Goal: Navigation & Orientation: Find specific page/section

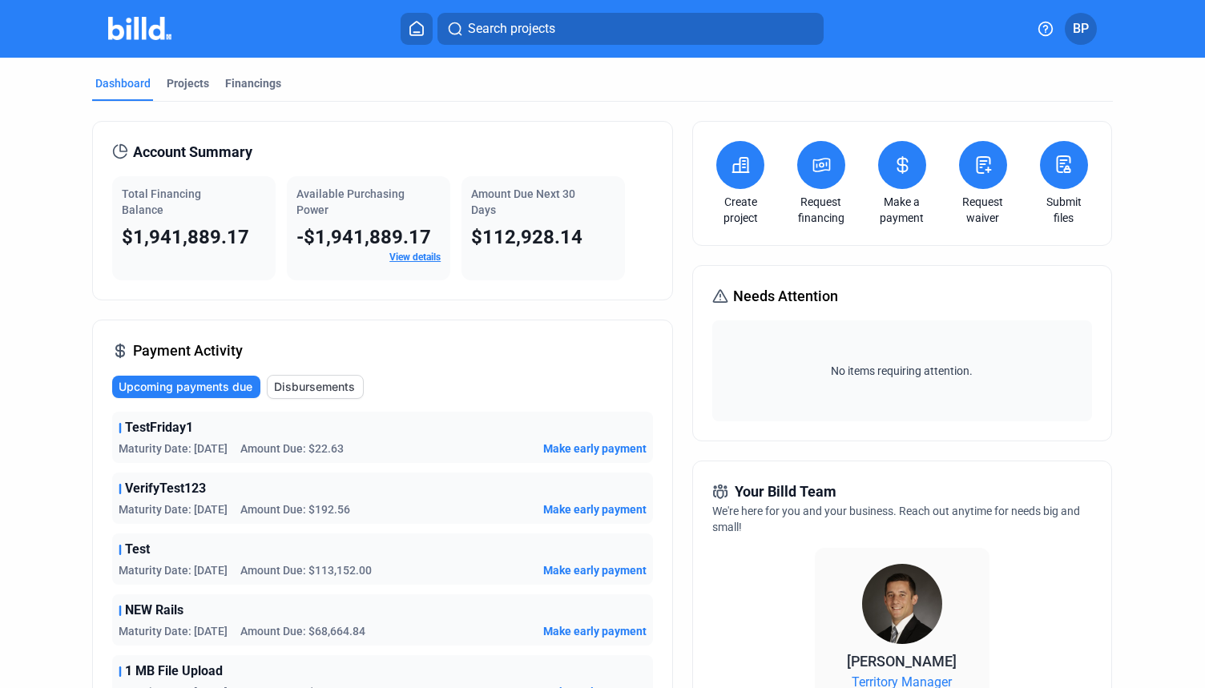
click at [1058, 162] on icon at bounding box center [1064, 164] width 13 height 16
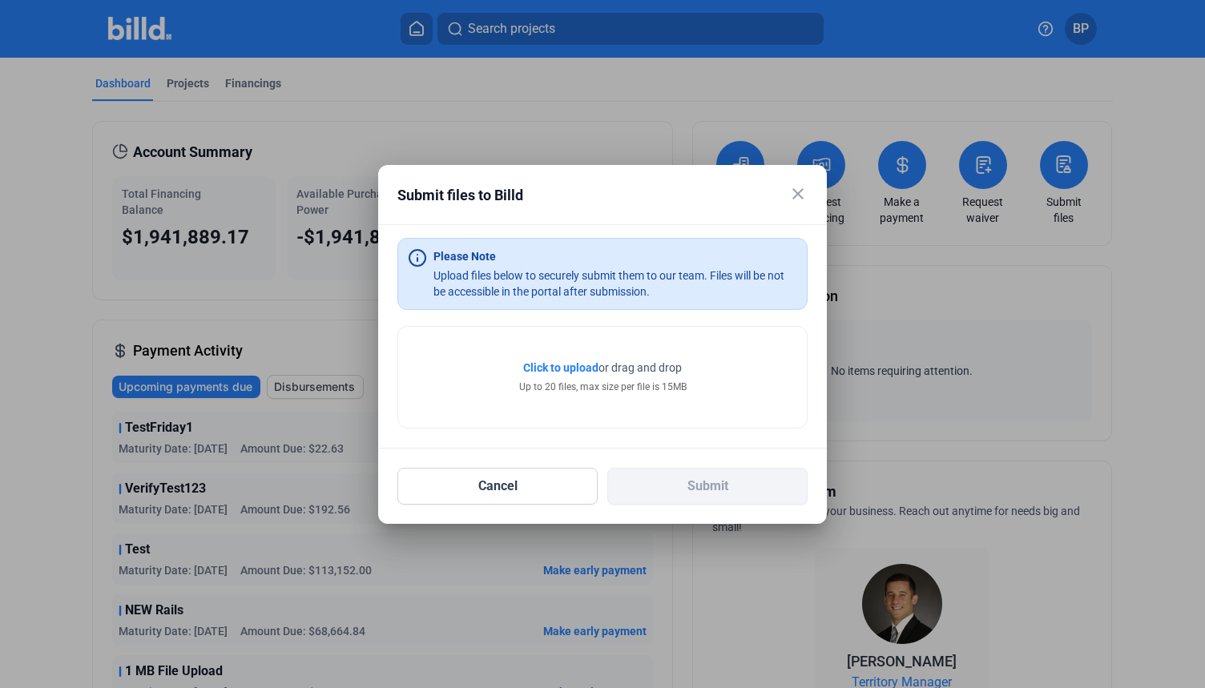
click at [796, 194] on mat-icon "close" at bounding box center [797, 193] width 19 height 19
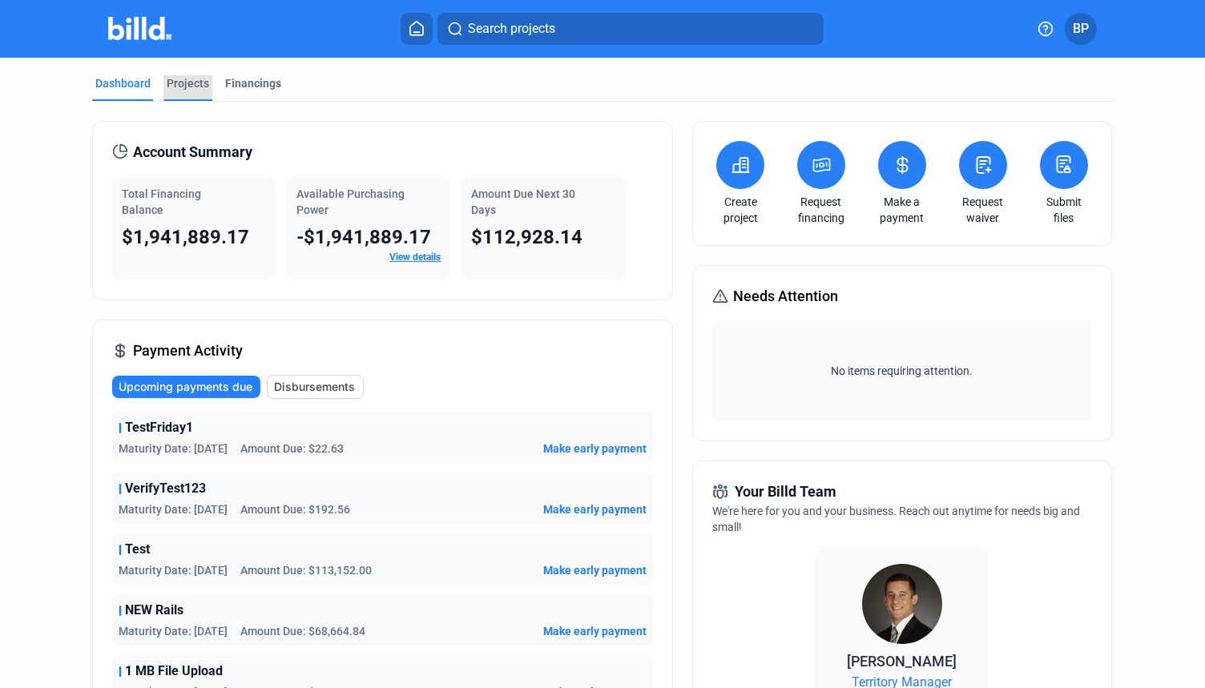
click at [181, 80] on div "Projects" at bounding box center [188, 83] width 42 height 16
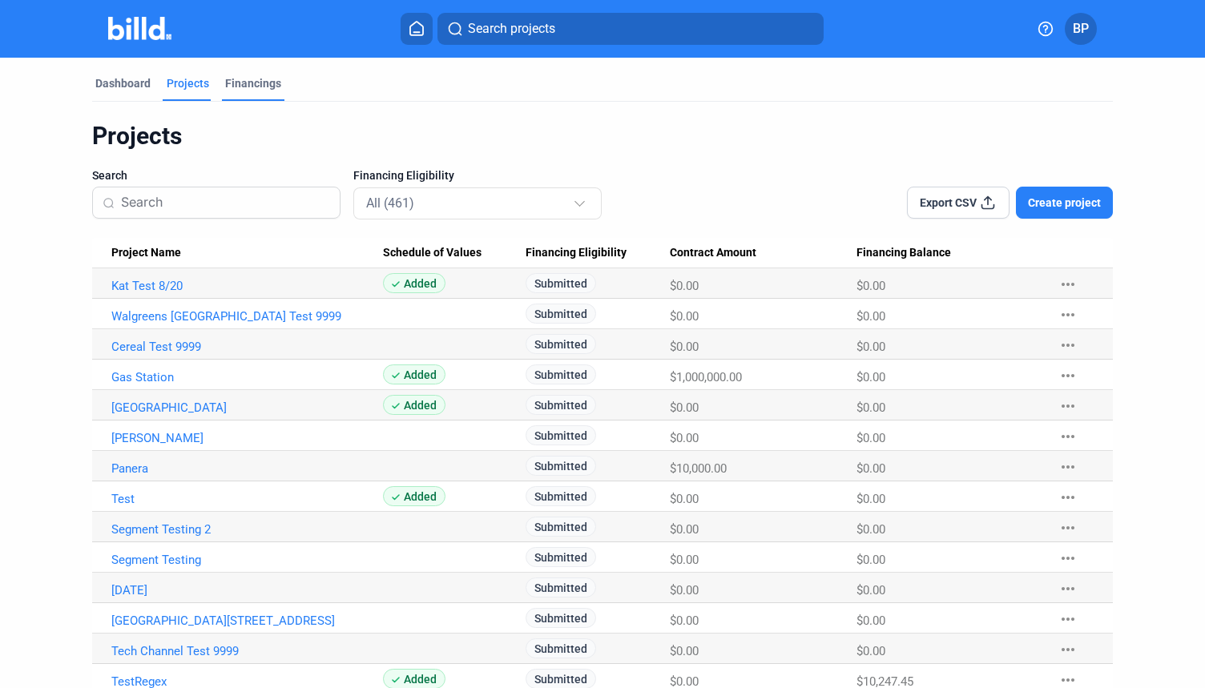
click at [242, 79] on div "Financings" at bounding box center [253, 83] width 56 height 16
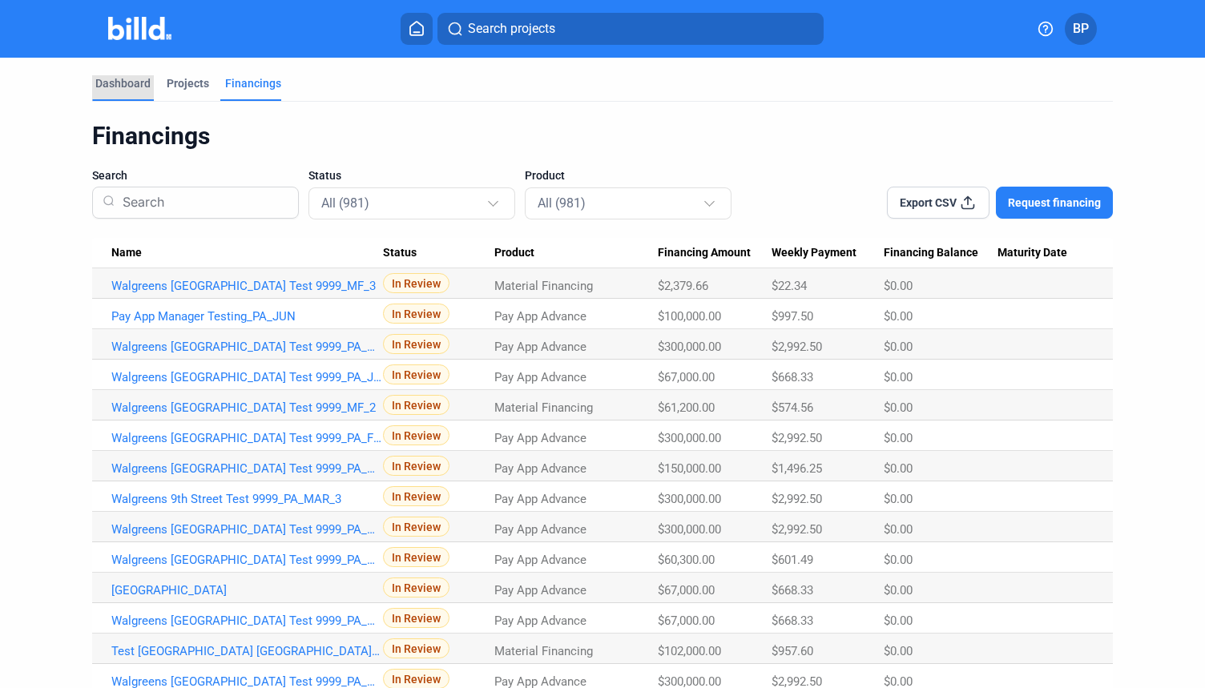
click at [125, 82] on div "Dashboard" at bounding box center [122, 83] width 55 height 16
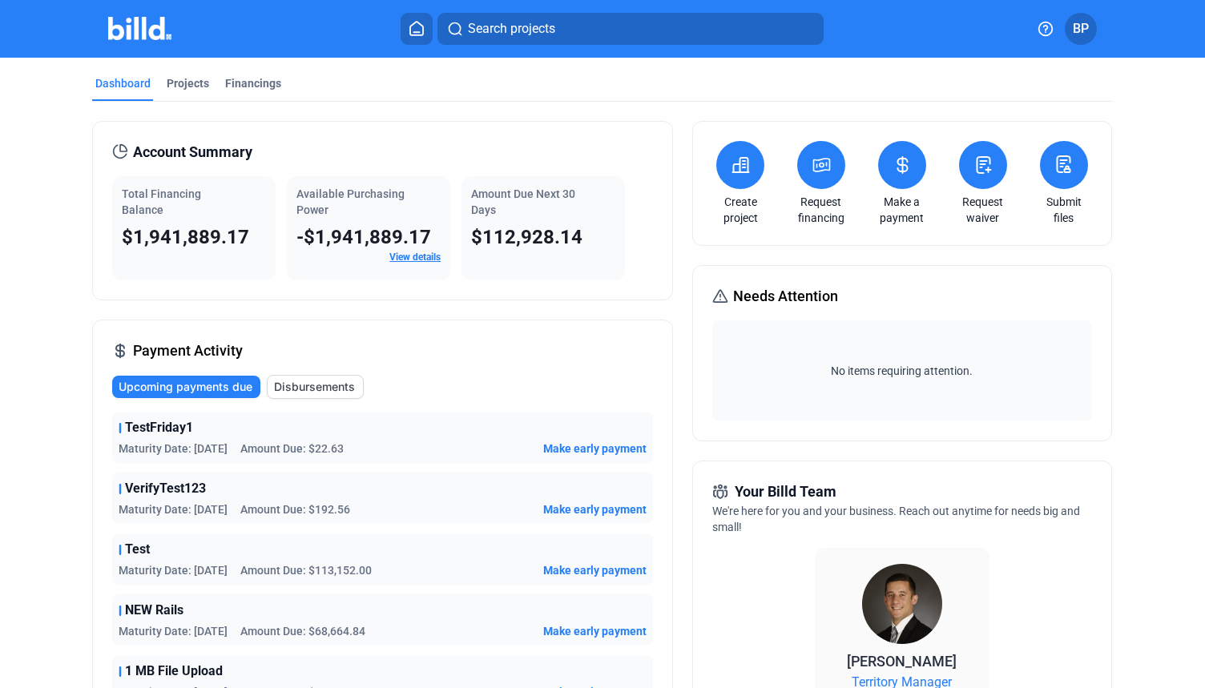
click at [416, 24] on icon at bounding box center [417, 28] width 16 height 15
